Goal: Find specific page/section: Find specific page/section

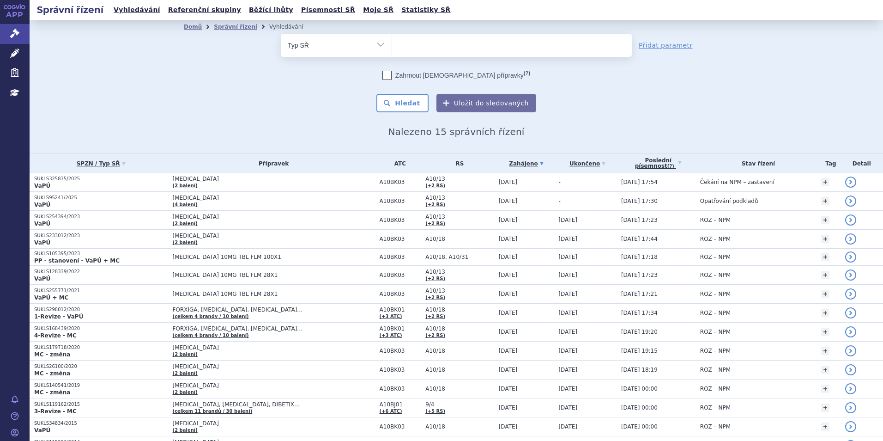
select select "filter-procedure-type"
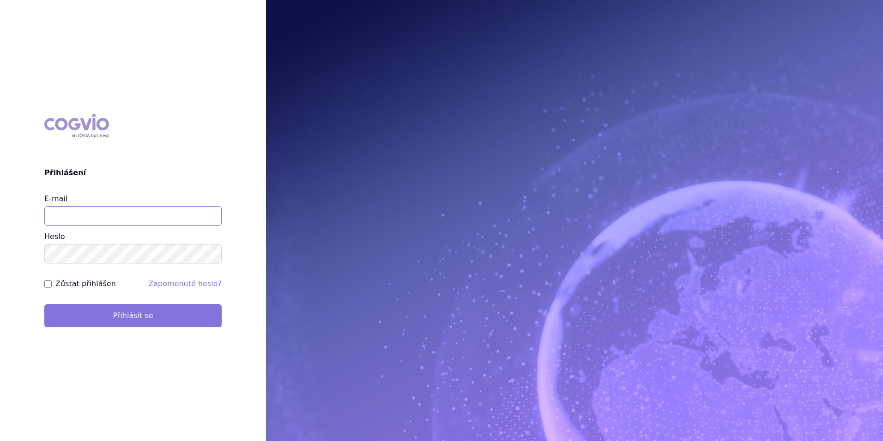
type input "apolena.koklarova@vzp.cz"
click at [196, 321] on button "Přihlásit se" at bounding box center [132, 315] width 177 height 23
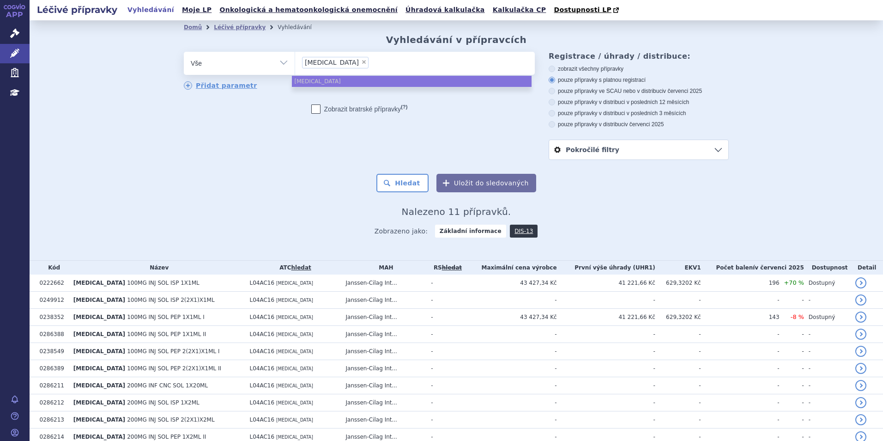
click at [2, 32] on link "Správní řízení" at bounding box center [15, 33] width 30 height 19
